Goal: Transaction & Acquisition: Subscribe to service/newsletter

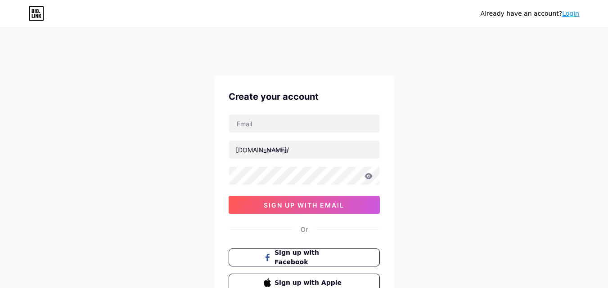
click at [263, 124] on input "text" at bounding box center [304, 124] width 150 height 18
type input "[EMAIL_ADDRESS][DOMAIN_NAME]"
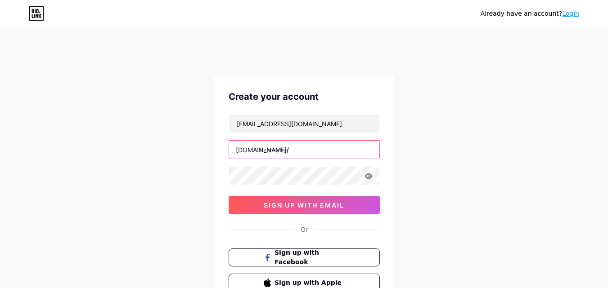
click at [283, 147] on input "text" at bounding box center [304, 150] width 150 height 18
paste input "stainlesssteel door price in pakistan varies according to size, design, and fin…"
click at [270, 152] on input "stainlesssteeldoor price in pakistan varies according to size, design, and fini…" at bounding box center [304, 150] width 150 height 18
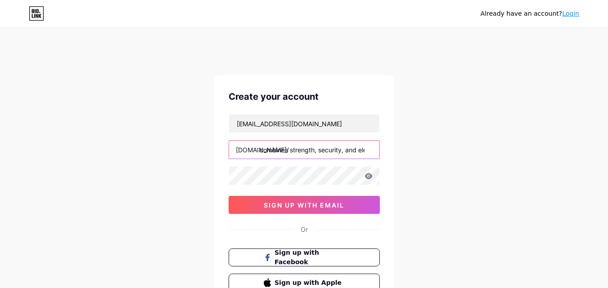
type input "stainlesssteel door price in pakistan varies according to size, design, and fin…"
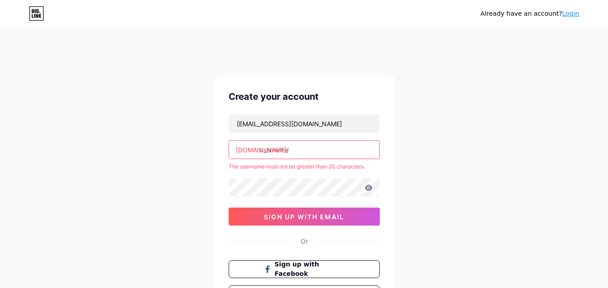
scroll to position [0, 0]
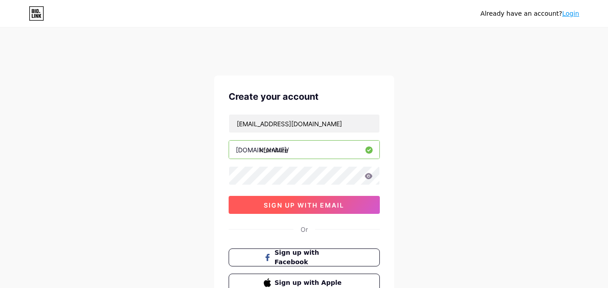
click at [288, 205] on span "sign up with email" at bounding box center [304, 206] width 81 height 8
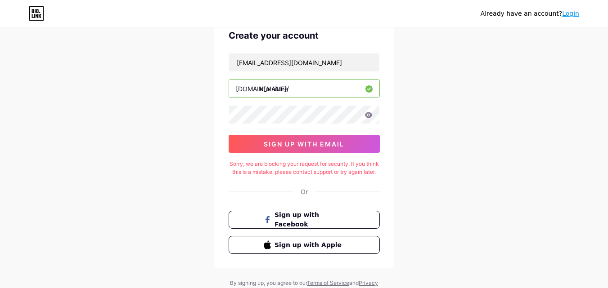
scroll to position [105, 0]
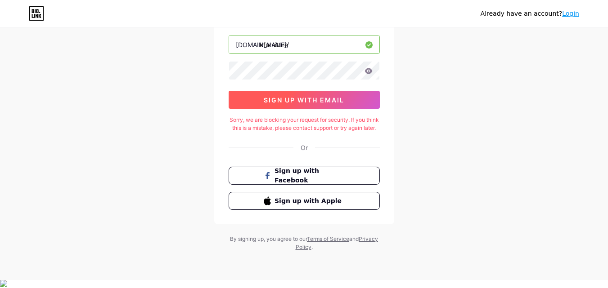
click at [304, 101] on span "sign up with email" at bounding box center [304, 100] width 81 height 8
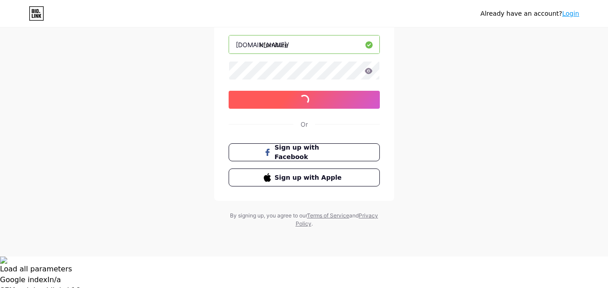
scroll to position [74, 0]
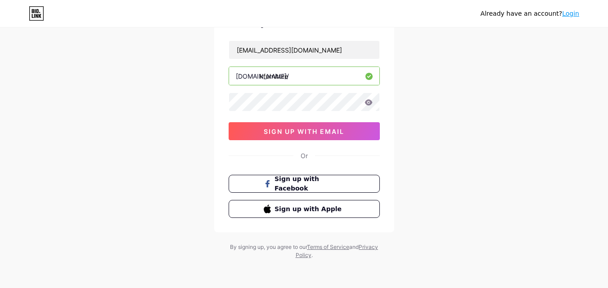
click at [300, 79] on input "kfurniture" at bounding box center [304, 76] width 150 height 18
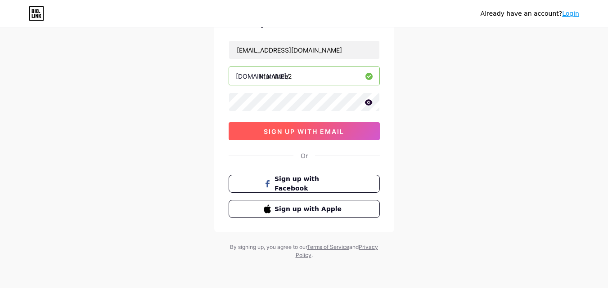
type input "kfurniture2"
click at [327, 131] on span "sign up with email" at bounding box center [304, 132] width 81 height 8
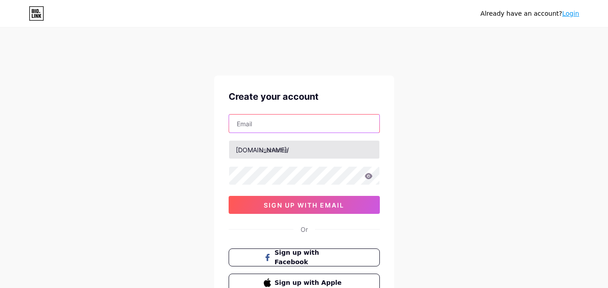
type input "[EMAIL_ADDRESS][DOMAIN_NAME]"
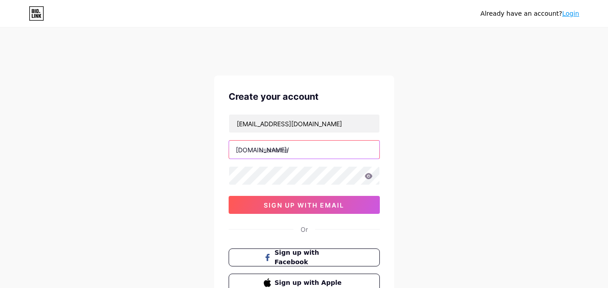
click at [286, 155] on input "text" at bounding box center [304, 150] width 150 height 18
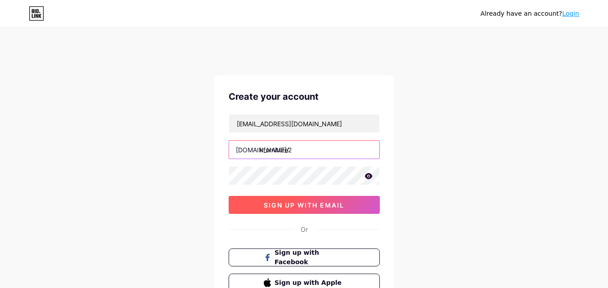
type input "kfurniture2"
click at [308, 207] on span "sign up with email" at bounding box center [304, 206] width 81 height 8
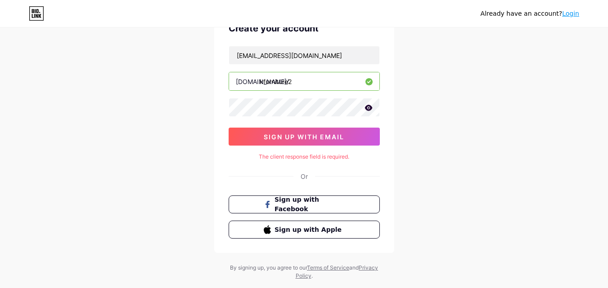
scroll to position [89, 0]
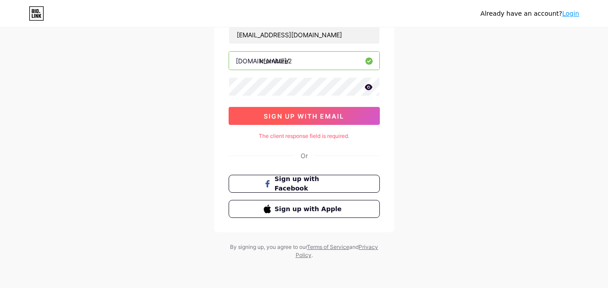
click at [335, 114] on span "sign up with email" at bounding box center [304, 117] width 81 height 8
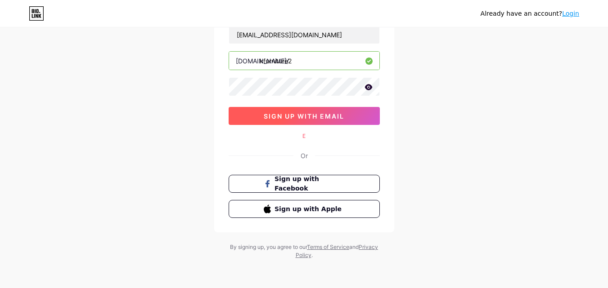
click at [335, 114] on span "sign up with email" at bounding box center [304, 117] width 81 height 8
click at [312, 114] on span "sign up with email" at bounding box center [304, 117] width 81 height 8
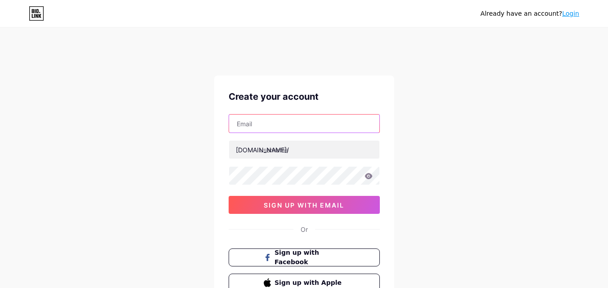
type input "[EMAIL_ADDRESS][DOMAIN_NAME]"
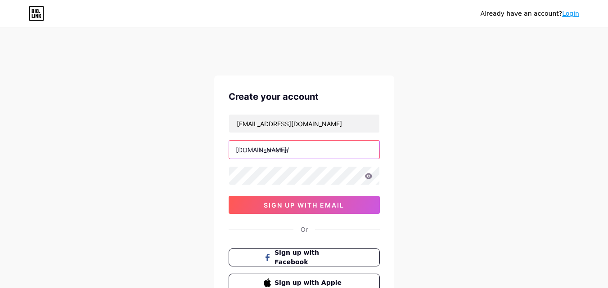
click at [284, 152] on input "text" at bounding box center [304, 150] width 150 height 18
click at [287, 152] on input "text" at bounding box center [304, 150] width 150 height 18
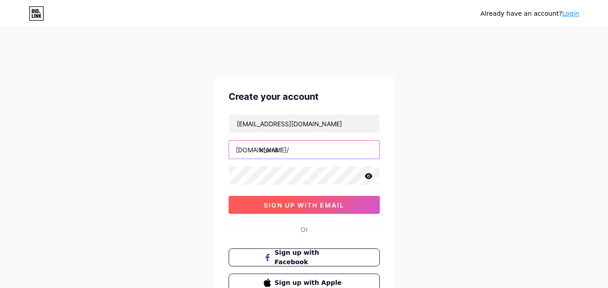
type input "kfurnit"
click at [307, 205] on span "sign up with email" at bounding box center [304, 206] width 81 height 8
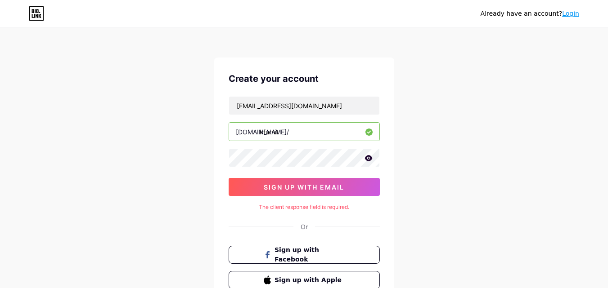
click at [35, 12] on icon at bounding box center [35, 11] width 1 height 4
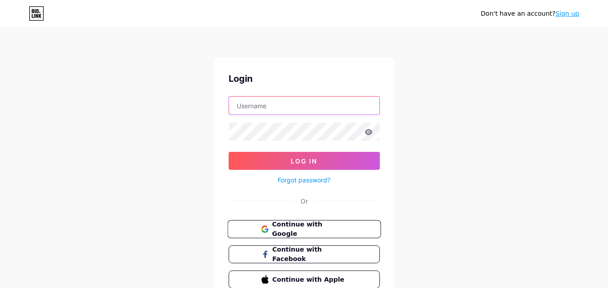
type input "[EMAIL_ADDRESS][DOMAIN_NAME]"
click at [286, 235] on button "Continue with Google" at bounding box center [303, 230] width 153 height 18
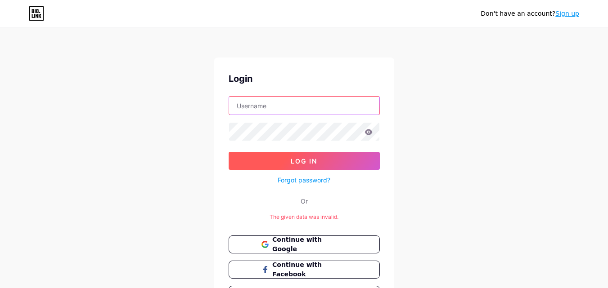
type input "[EMAIL_ADDRESS][DOMAIN_NAME]"
click at [306, 162] on span "Log In" at bounding box center [304, 162] width 27 height 8
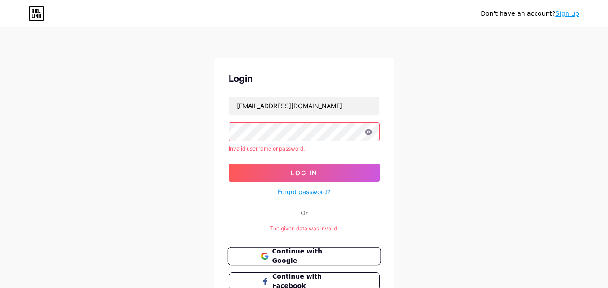
click at [320, 262] on button "Continue with Google" at bounding box center [303, 257] width 153 height 18
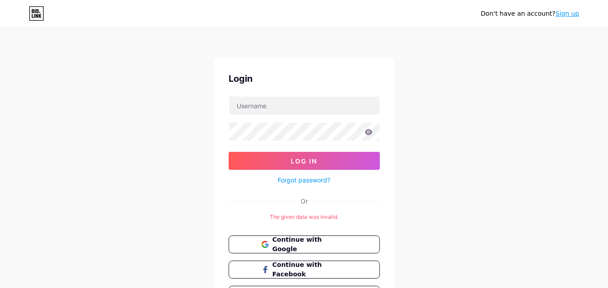
scroll to position [59, 0]
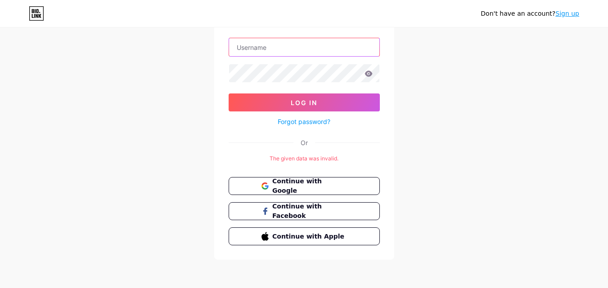
type input "[EMAIL_ADDRESS][DOMAIN_NAME]"
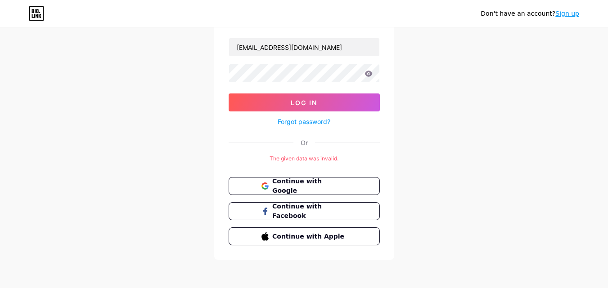
click at [565, 16] on link "Sign up" at bounding box center [567, 13] width 24 height 7
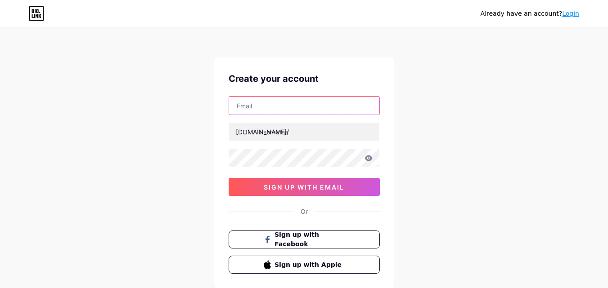
type input "[EMAIL_ADDRESS][DOMAIN_NAME]"
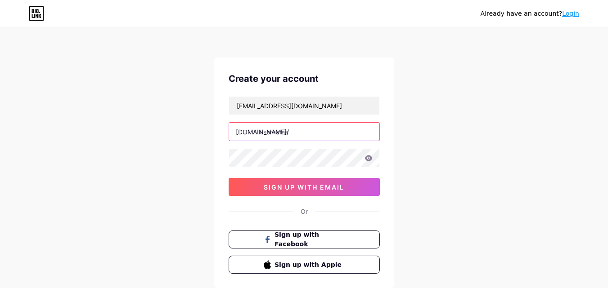
click at [282, 136] on input "text" at bounding box center [304, 132] width 150 height 18
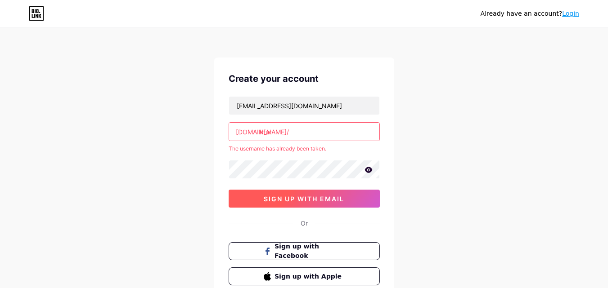
click at [311, 198] on span "sign up with email" at bounding box center [304, 199] width 81 height 8
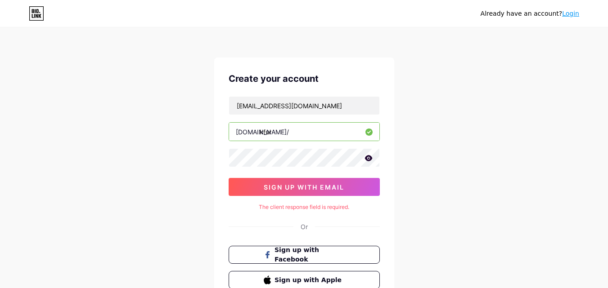
click at [306, 139] on input "kfur" at bounding box center [304, 132] width 150 height 18
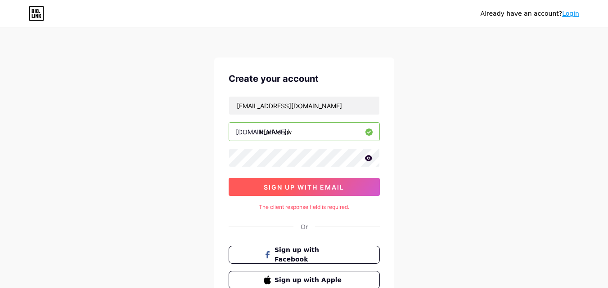
type input "kfurfvetxw"
click at [329, 186] on span "sign up with email" at bounding box center [304, 188] width 81 height 8
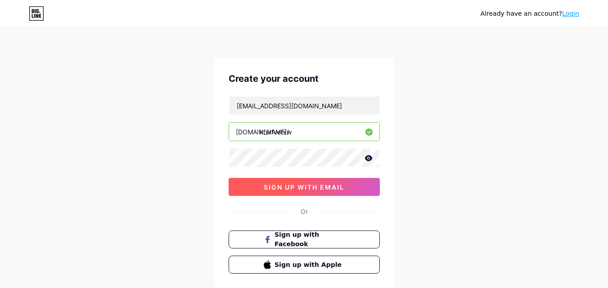
click at [329, 186] on span "sign up with email" at bounding box center [304, 188] width 81 height 8
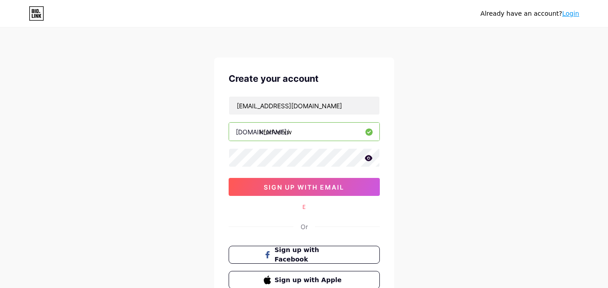
click at [319, 138] on input "kfurfvetxw" at bounding box center [304, 132] width 150 height 18
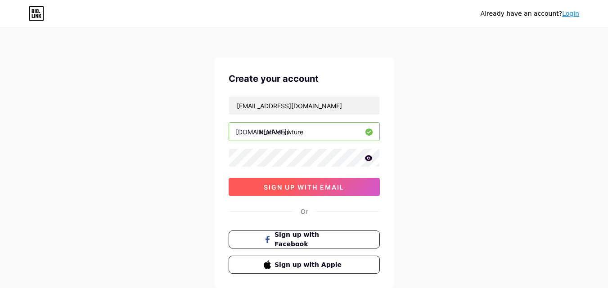
type input "kfurfvetxwture"
click at [331, 189] on span "sign up with email" at bounding box center [304, 188] width 81 height 8
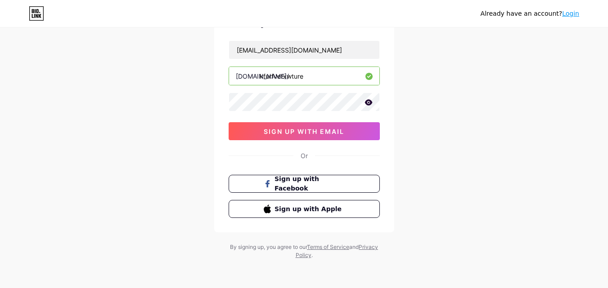
click at [301, 158] on div "Or" at bounding box center [304, 155] width 7 height 9
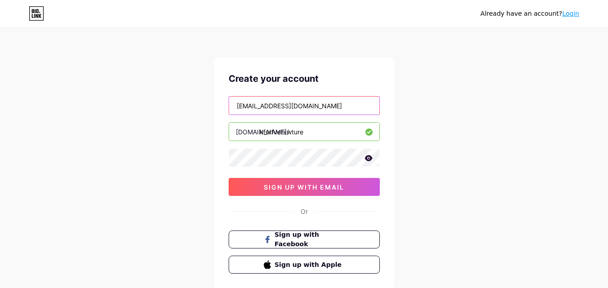
click at [291, 102] on input "[EMAIL_ADDRESS][DOMAIN_NAME]" at bounding box center [304, 106] width 150 height 18
